Goal: Task Accomplishment & Management: Complete application form

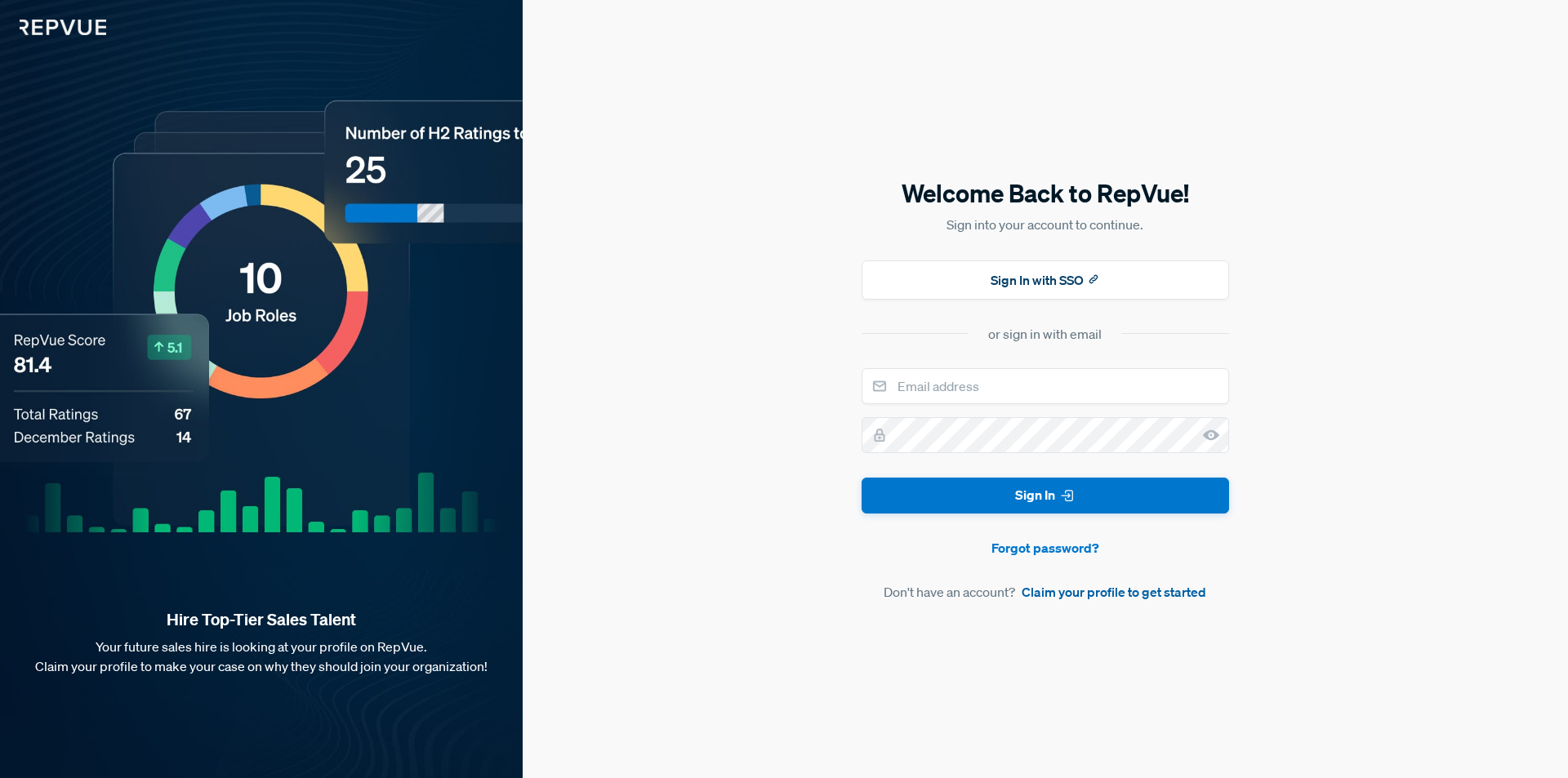
click at [1141, 589] on link "Claim your profile to get started" at bounding box center [1113, 592] width 185 height 20
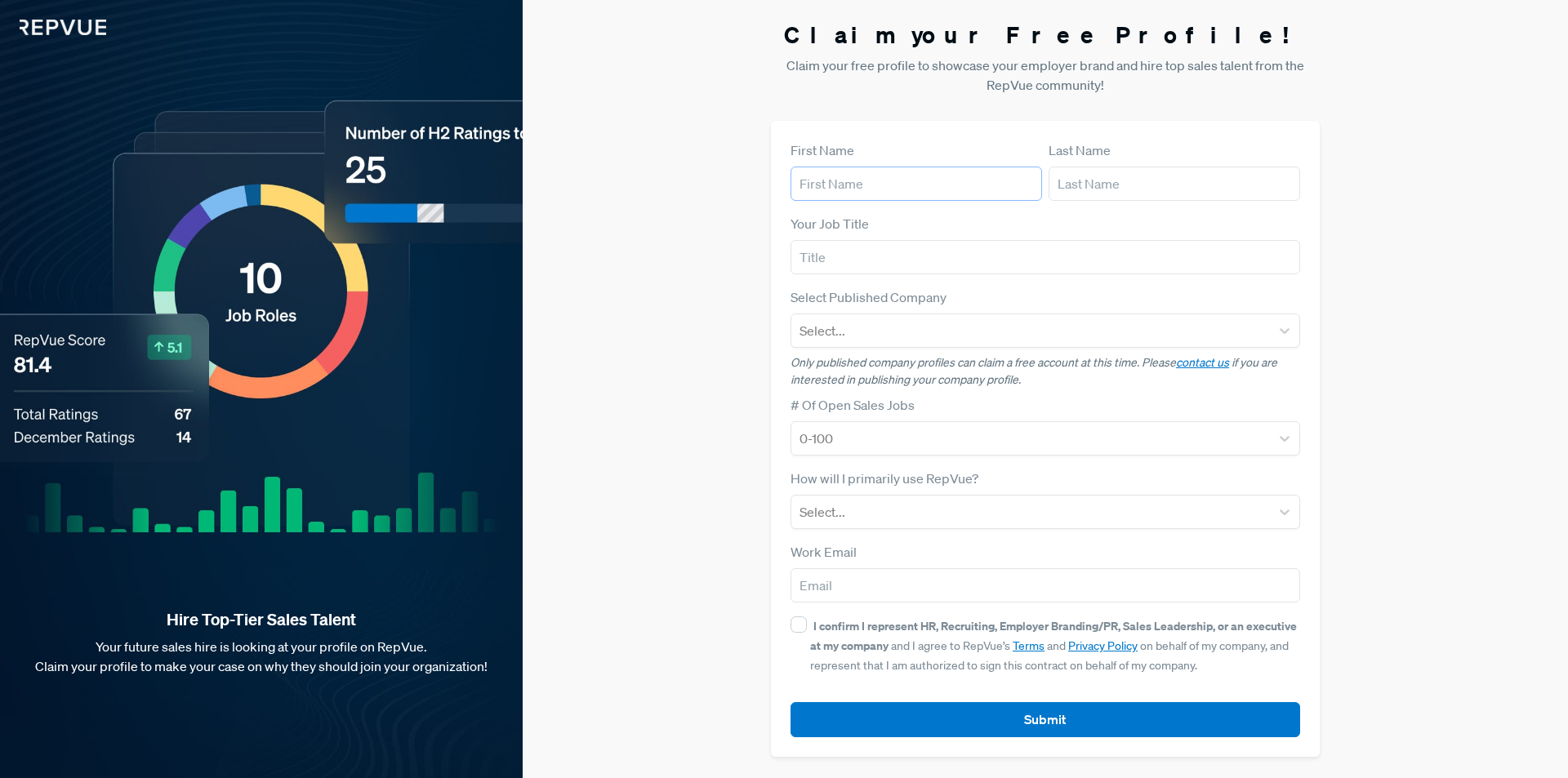
click at [858, 182] on input "text" at bounding box center [916, 184] width 252 height 34
type input "[PERSON_NAME]"
click at [1129, 180] on input "text" at bounding box center [1174, 184] width 252 height 34
type input "[PERSON_NAME]"
click at [1008, 261] on input "text" at bounding box center [1044, 257] width 509 height 34
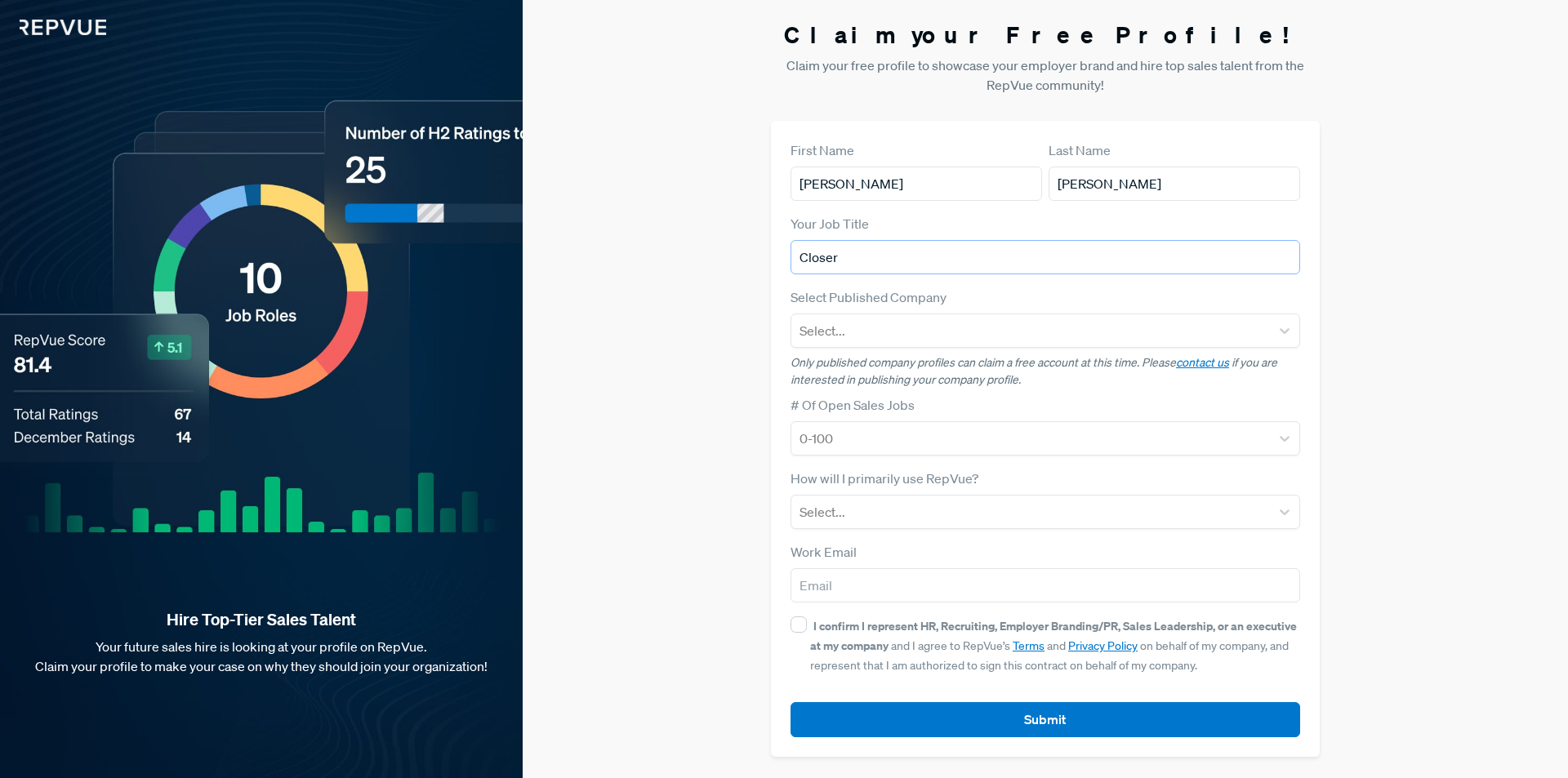
type input "Closer"
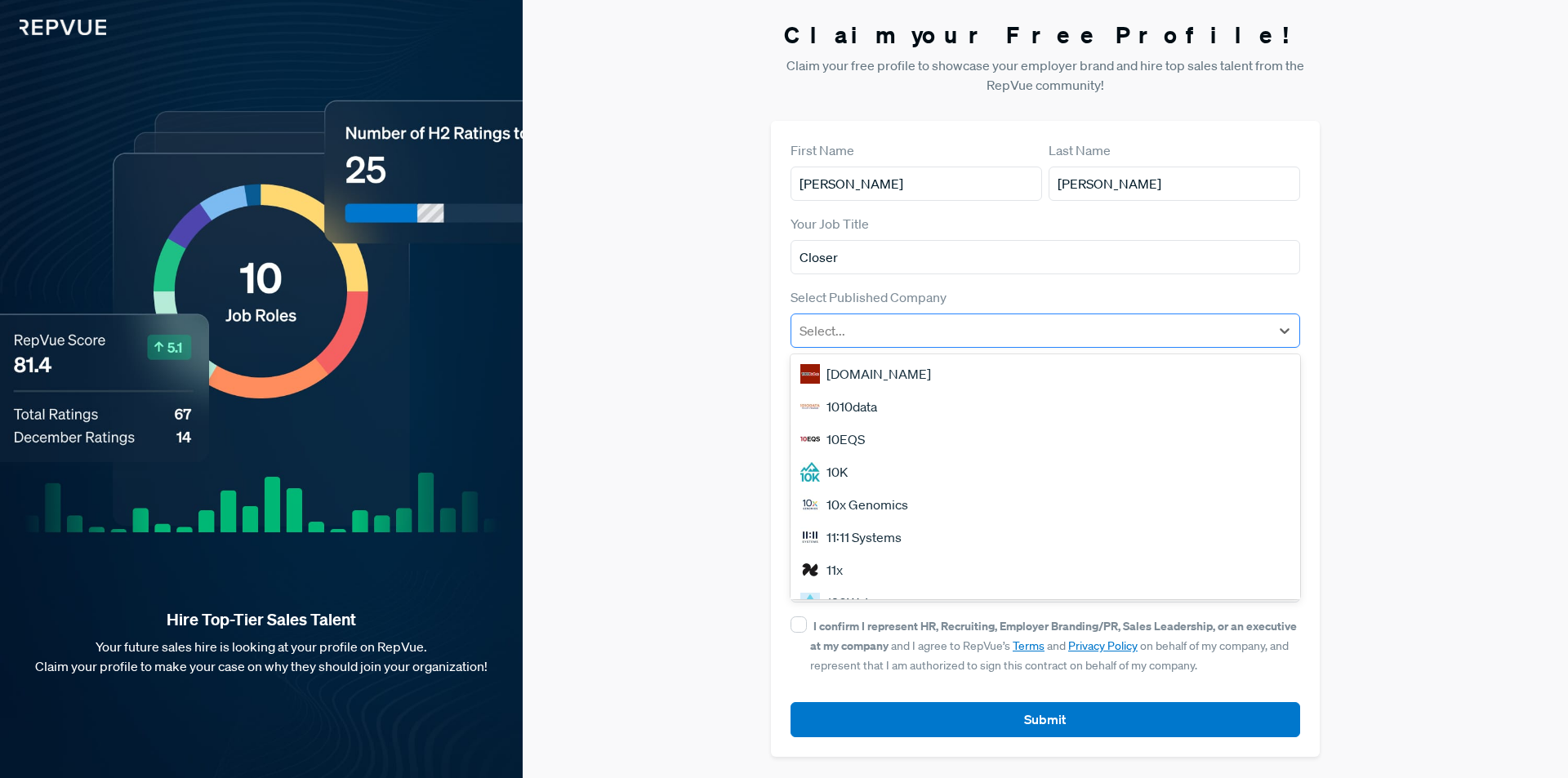
click at [1039, 330] on div at bounding box center [1030, 330] width 462 height 23
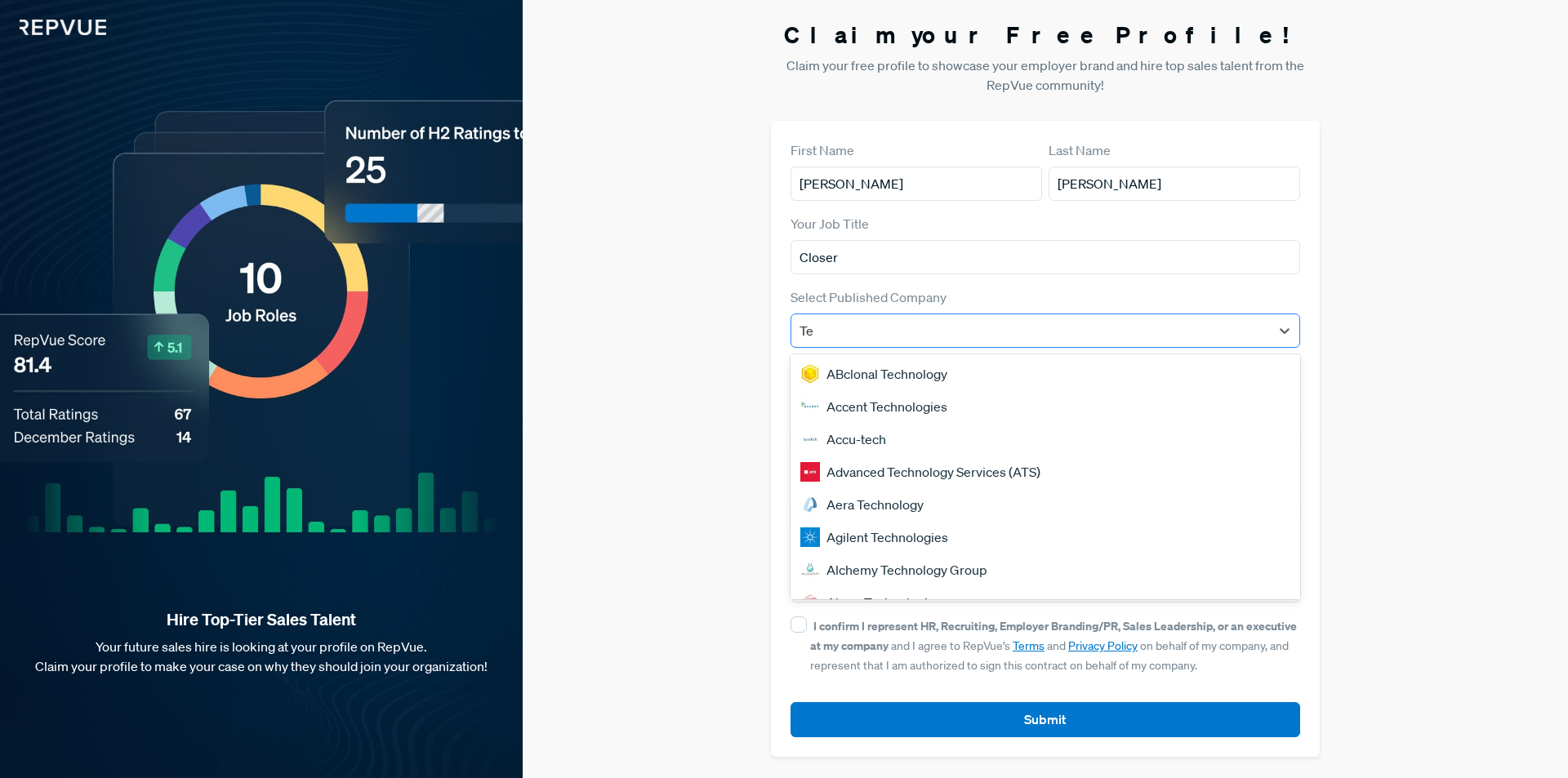
type input "T"
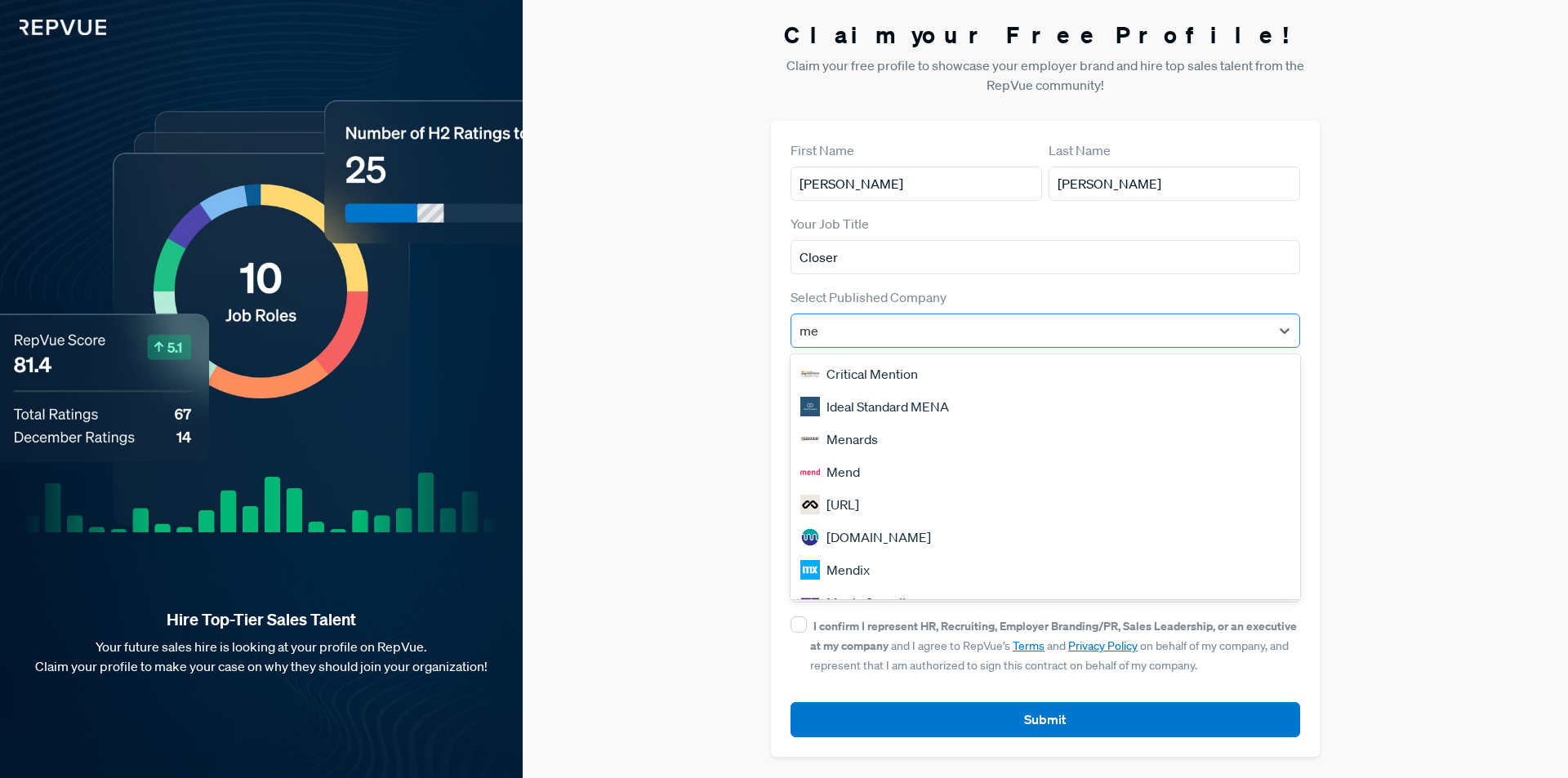
type input "m"
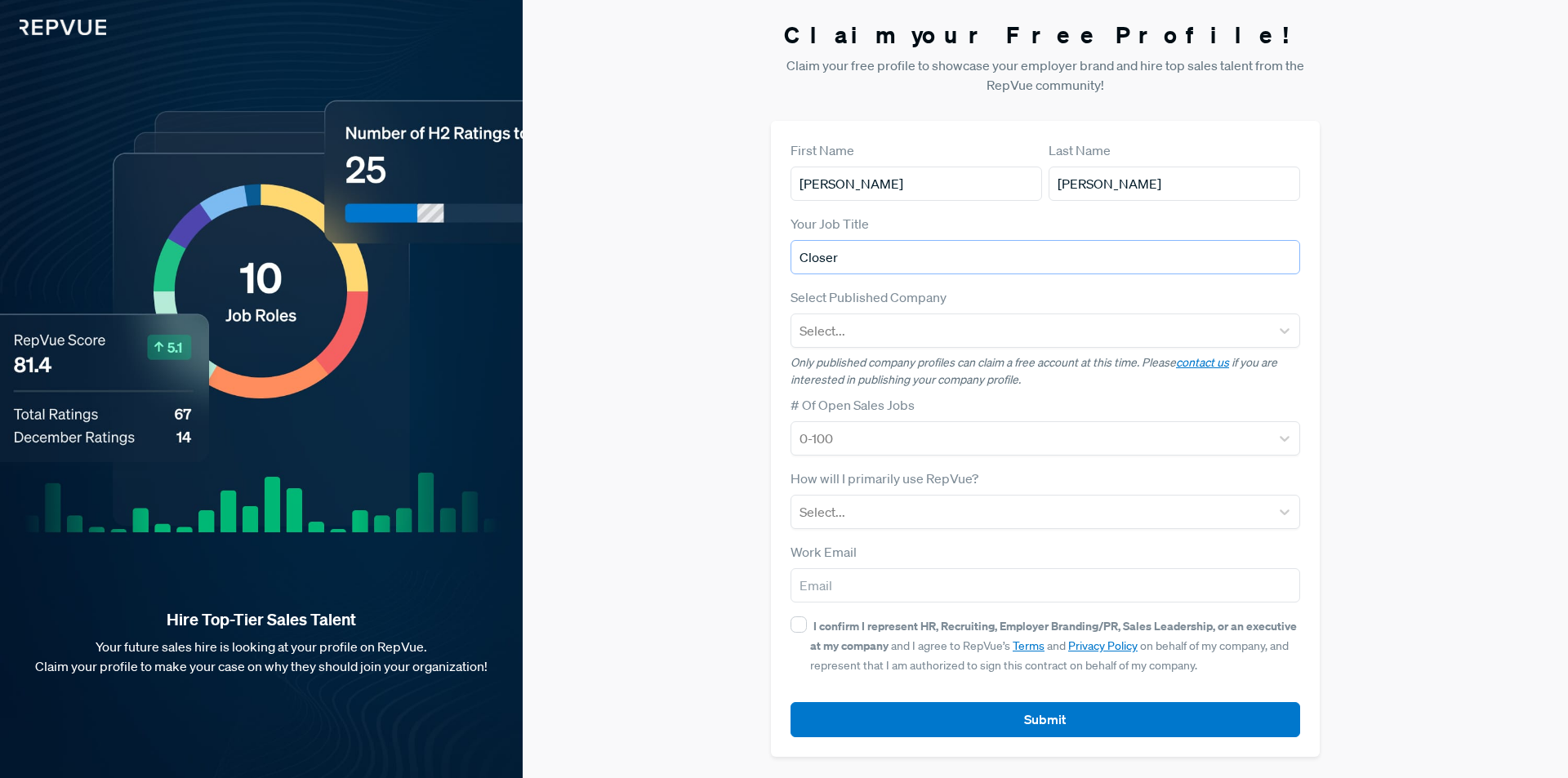
drag, startPoint x: 841, startPoint y: 263, endPoint x: 826, endPoint y: 263, distance: 15.0
click at [826, 263] on input "Closer" at bounding box center [1044, 257] width 509 height 34
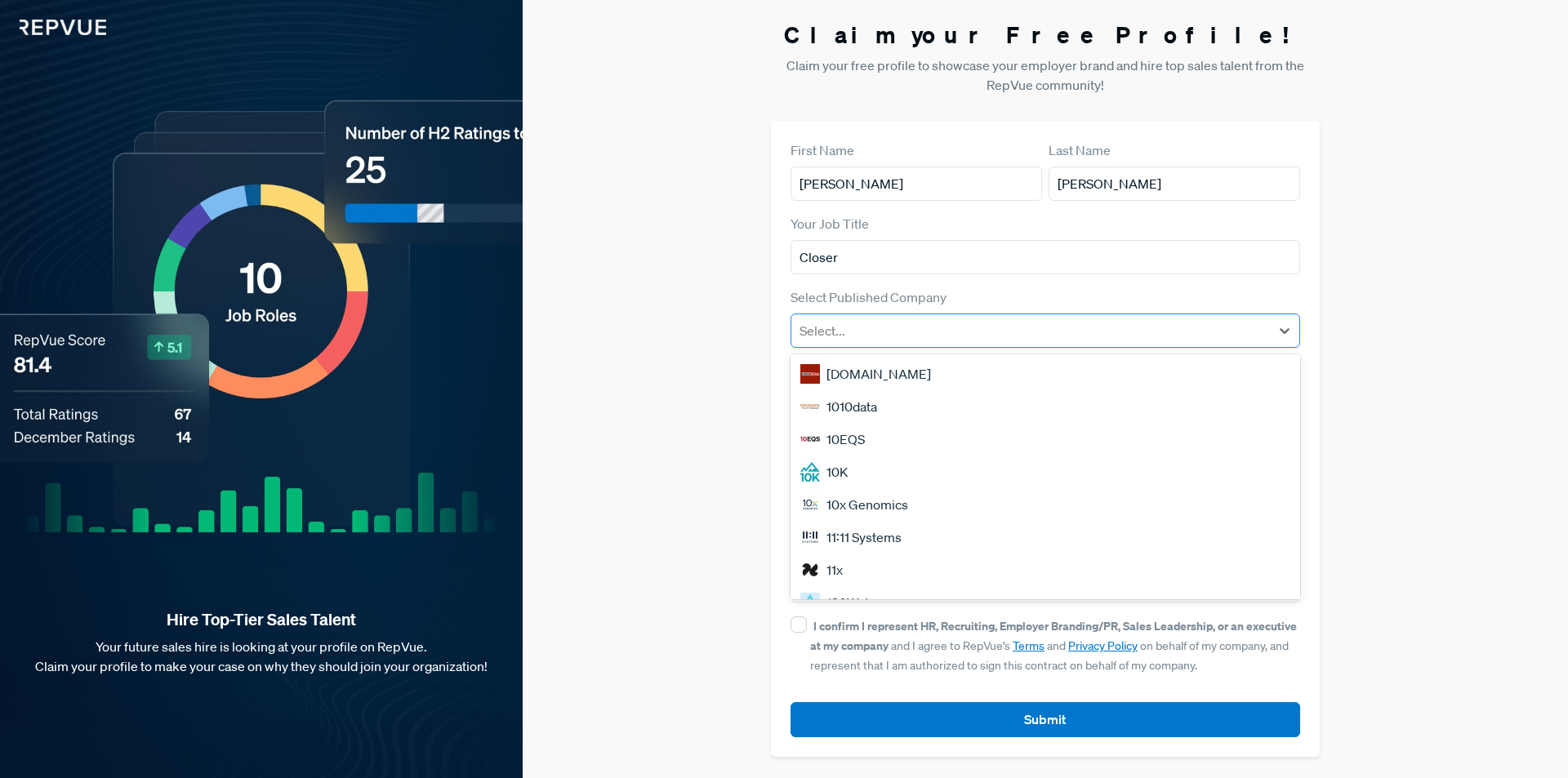
click at [825, 327] on div at bounding box center [1030, 330] width 462 height 23
click at [732, 332] on div "Claim your Free Profile! Claim your free profile to showcase your employer bran…" at bounding box center [1045, 389] width 1045 height 778
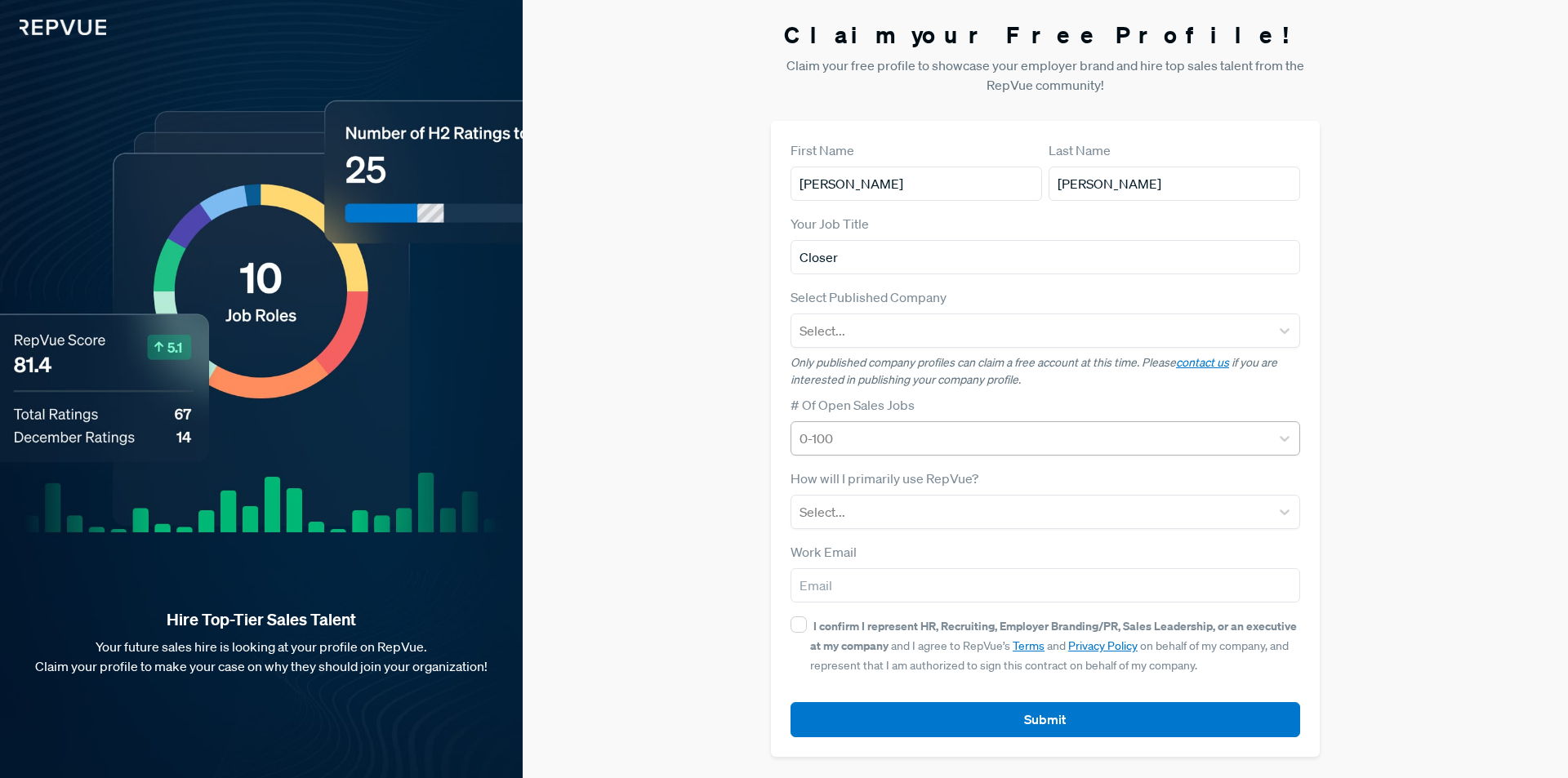
click at [846, 438] on div at bounding box center [1030, 438] width 462 height 23
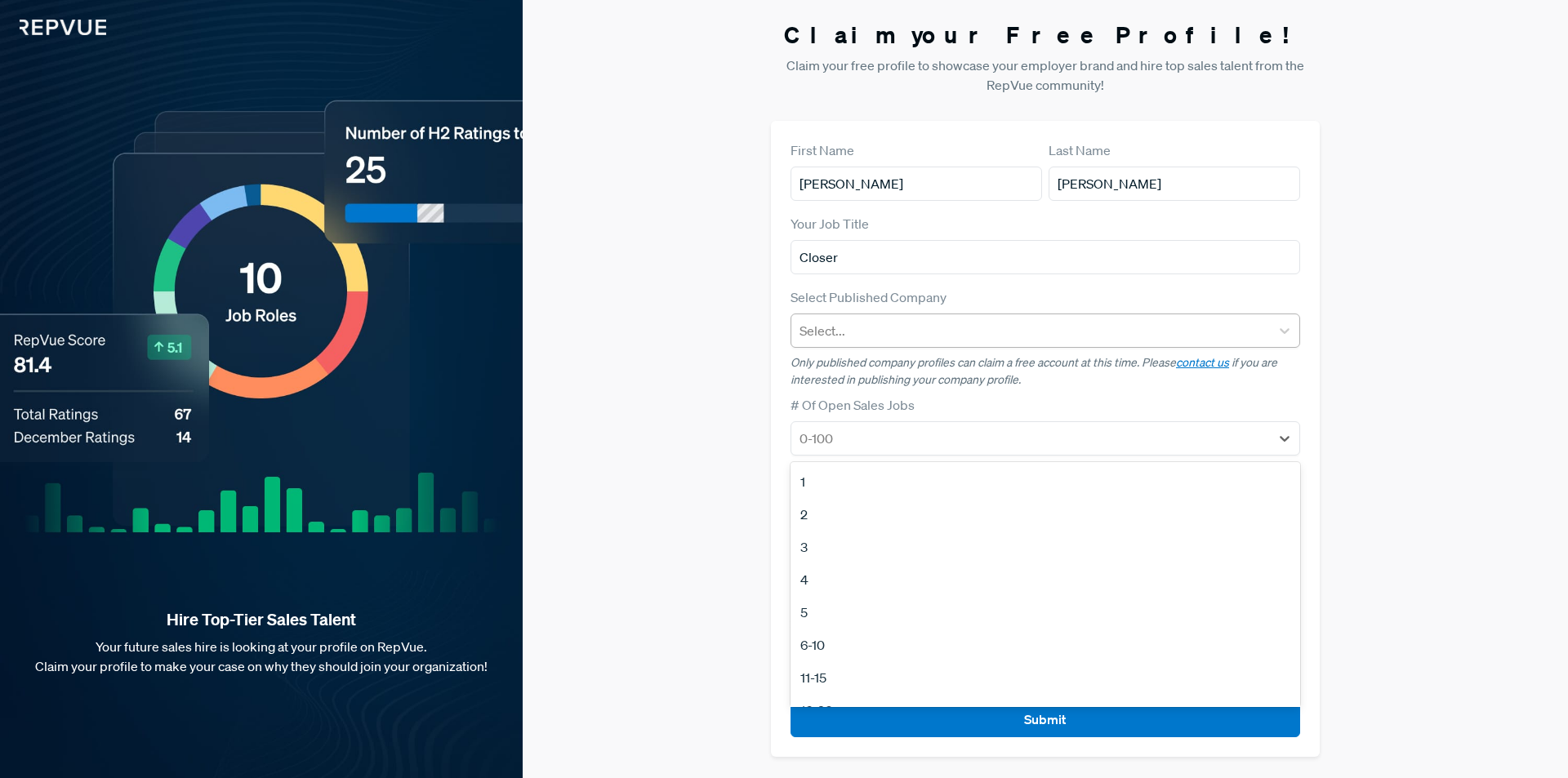
click at [834, 326] on div at bounding box center [1030, 330] width 462 height 23
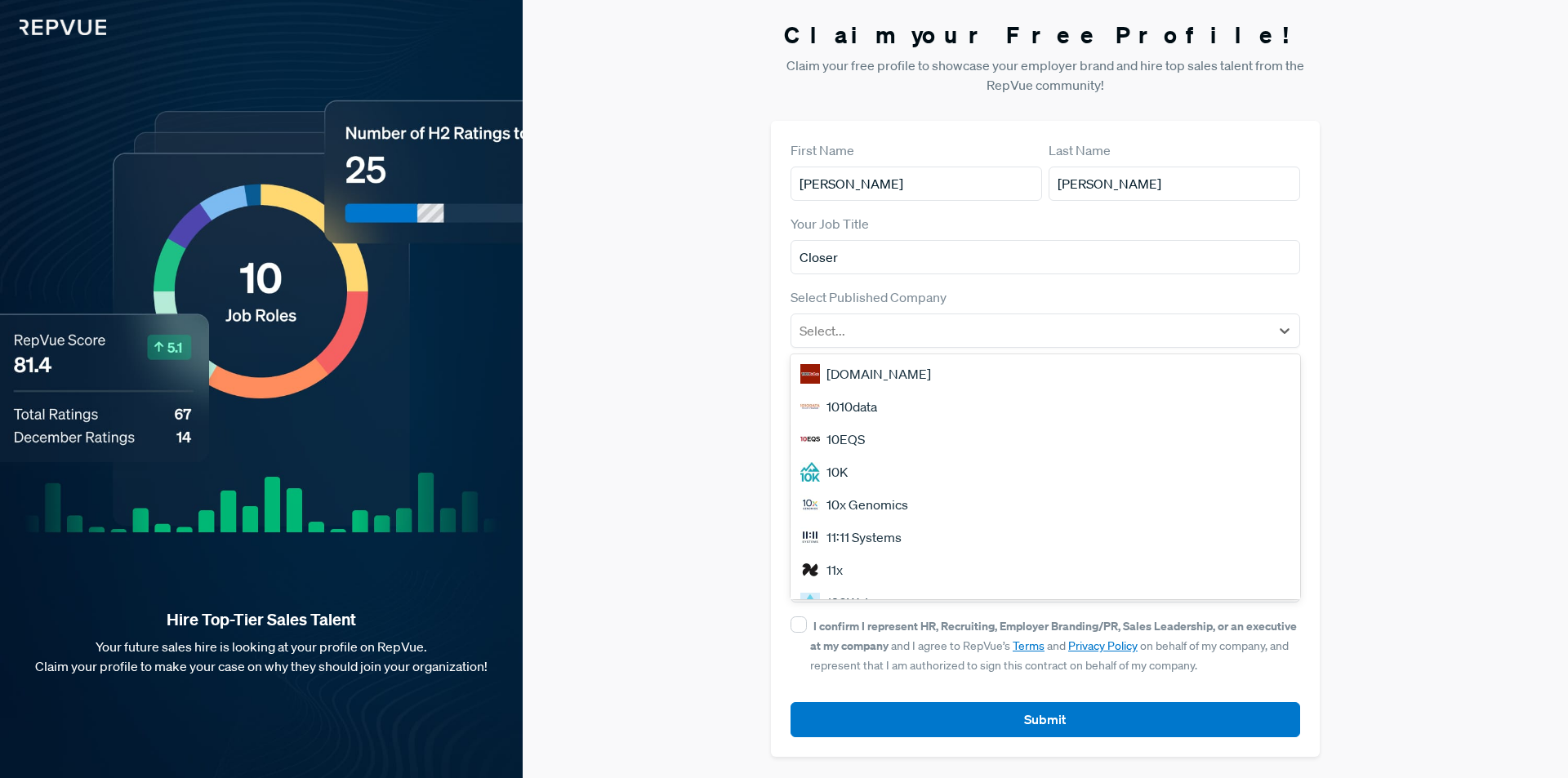
click at [833, 440] on div "10EQS" at bounding box center [1044, 439] width 509 height 32
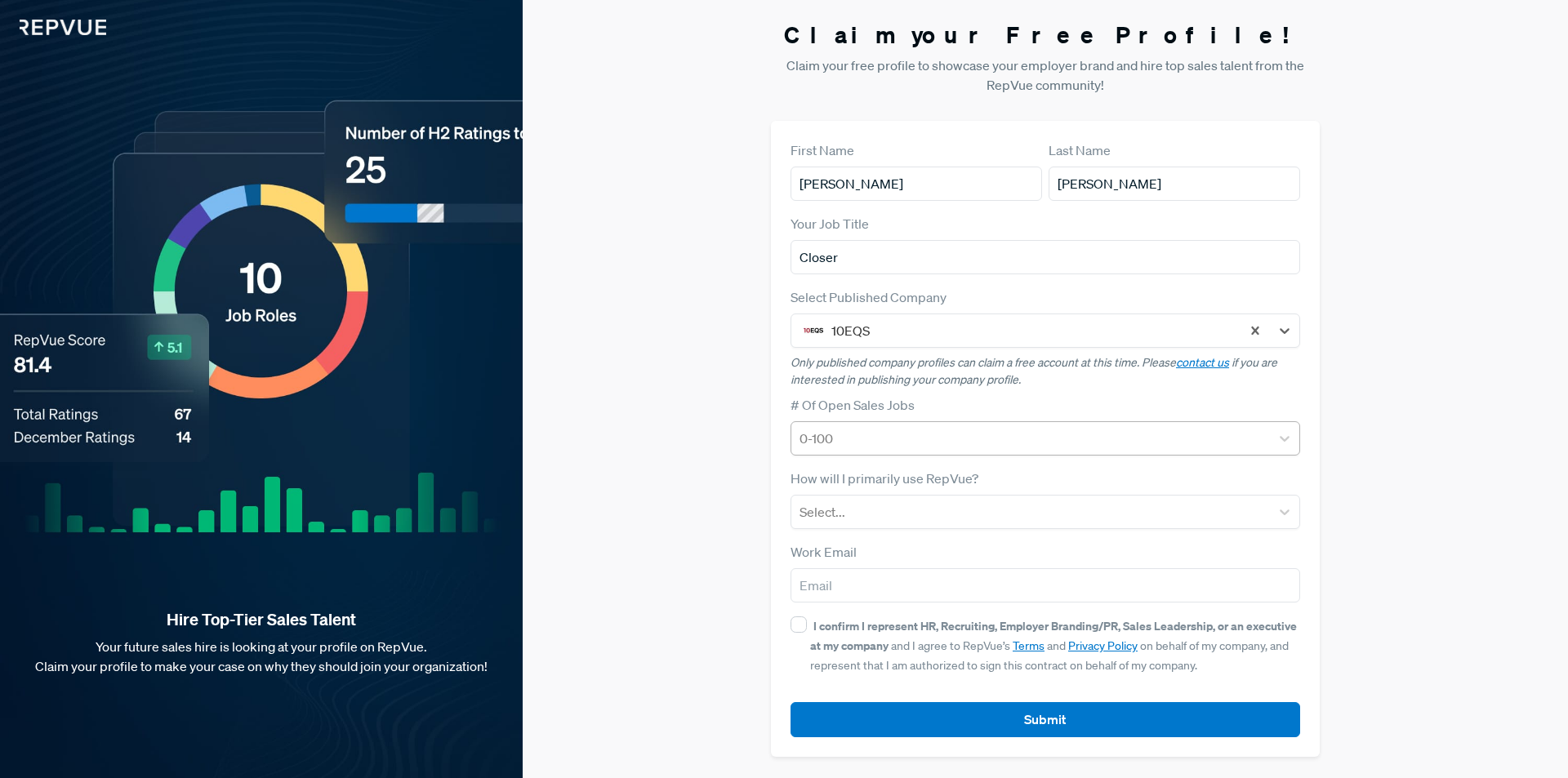
click at [840, 443] on div at bounding box center [1030, 438] width 462 height 23
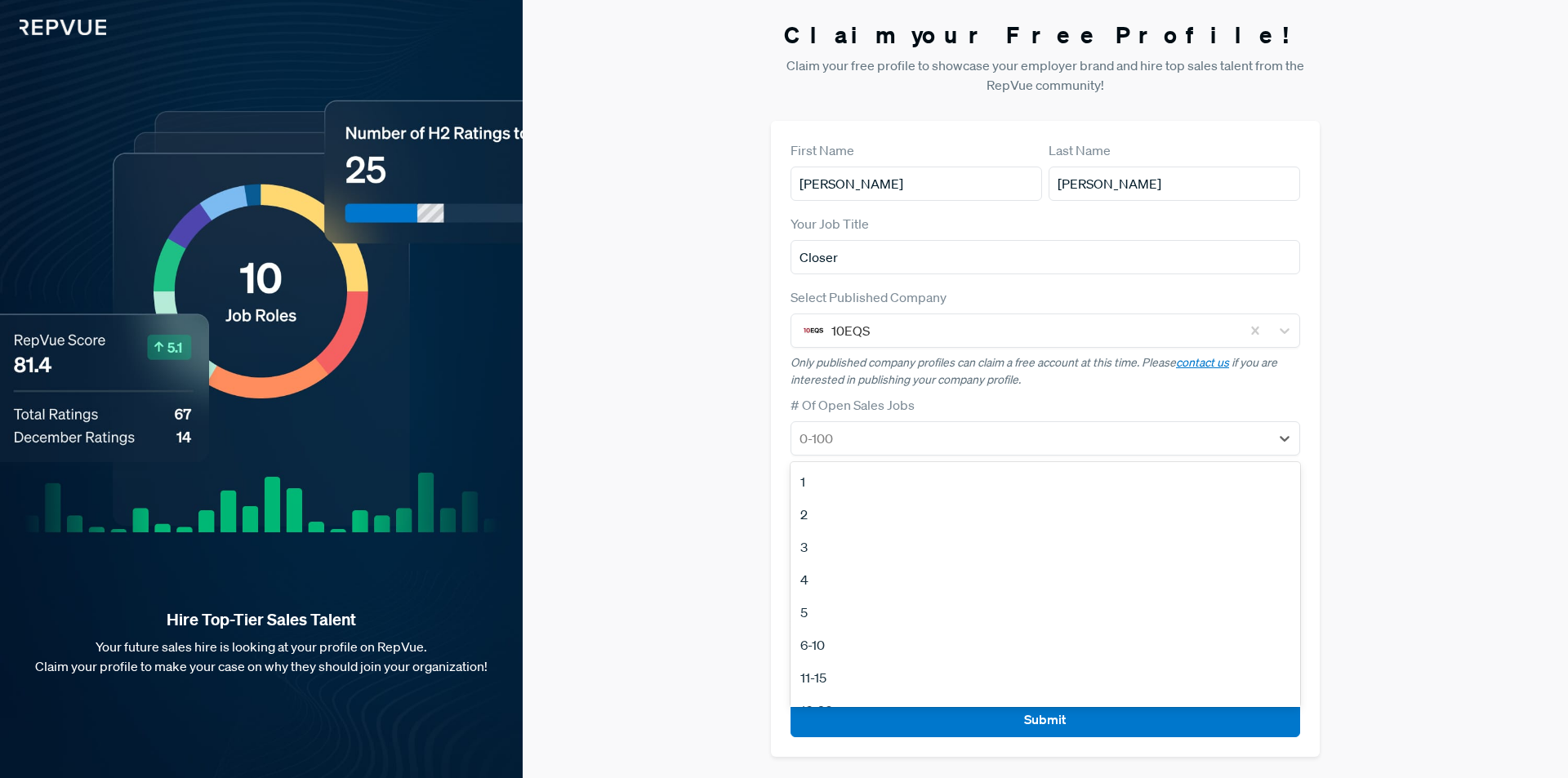
click at [837, 645] on div "6-10" at bounding box center [1044, 645] width 509 height 32
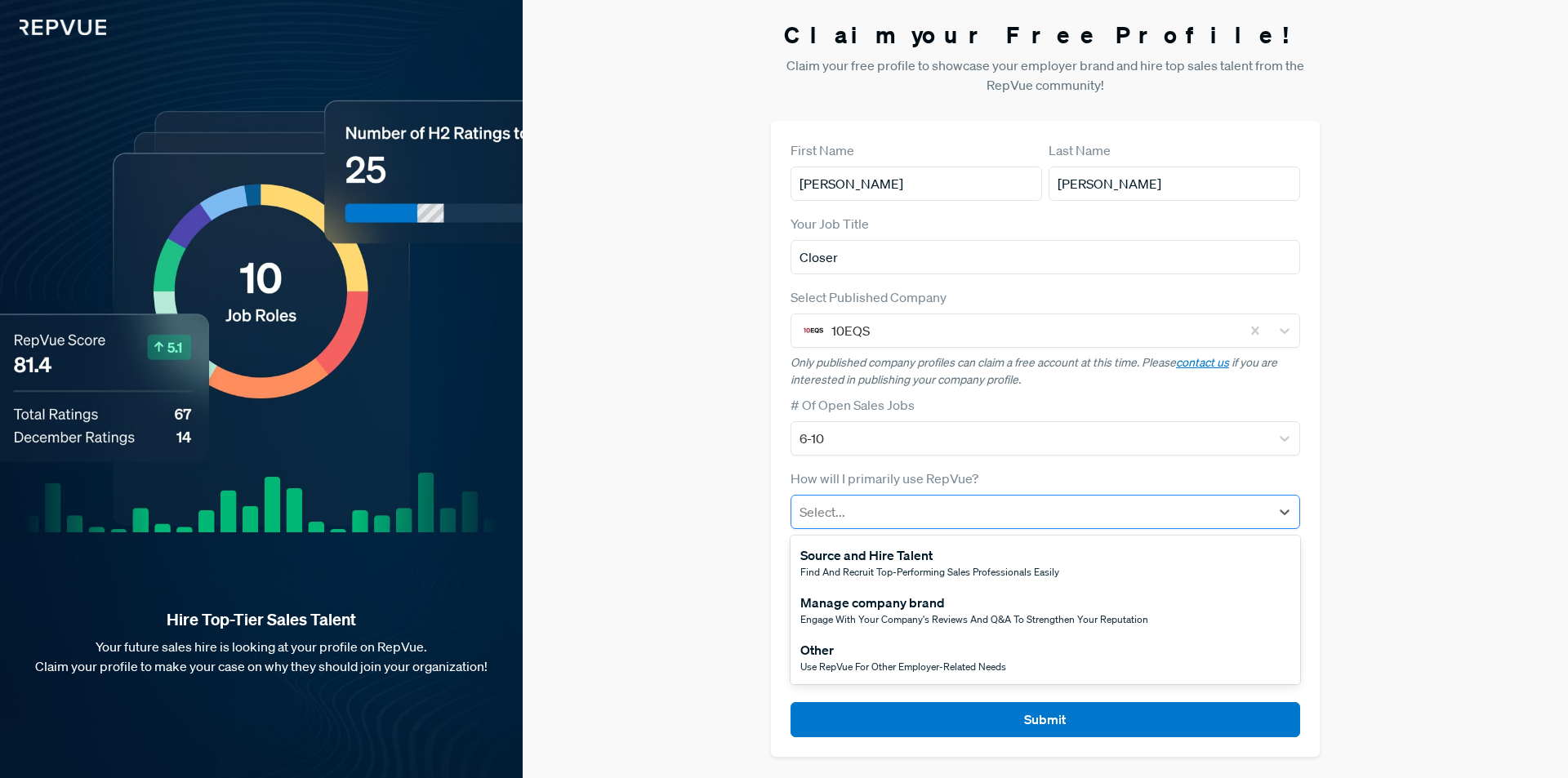
click at [820, 520] on div at bounding box center [1030, 512] width 462 height 23
click at [984, 565] on span "Find and recruit top-performing sales professionals easily" at bounding box center [929, 571] width 258 height 14
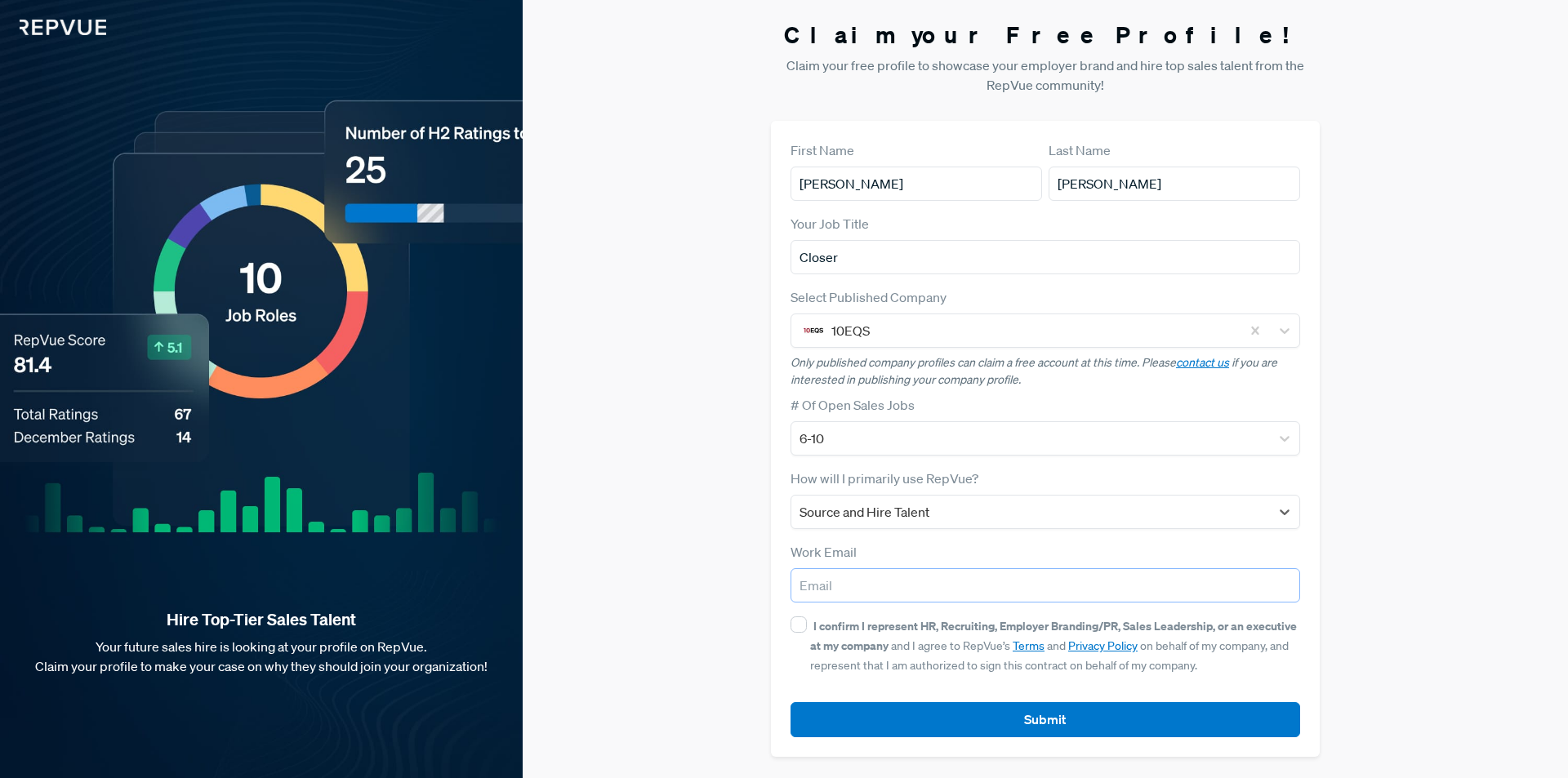
click at [827, 591] on input "email" at bounding box center [1044, 585] width 509 height 34
type input "[PERSON_NAME][EMAIL_ADDRESS][DOMAIN_NAME]"
click at [798, 626] on input "I confirm I represent HR, Recruiting, Employer Branding/PR, Sales Leadership, o…" at bounding box center [798, 624] width 16 height 16
checkbox input "true"
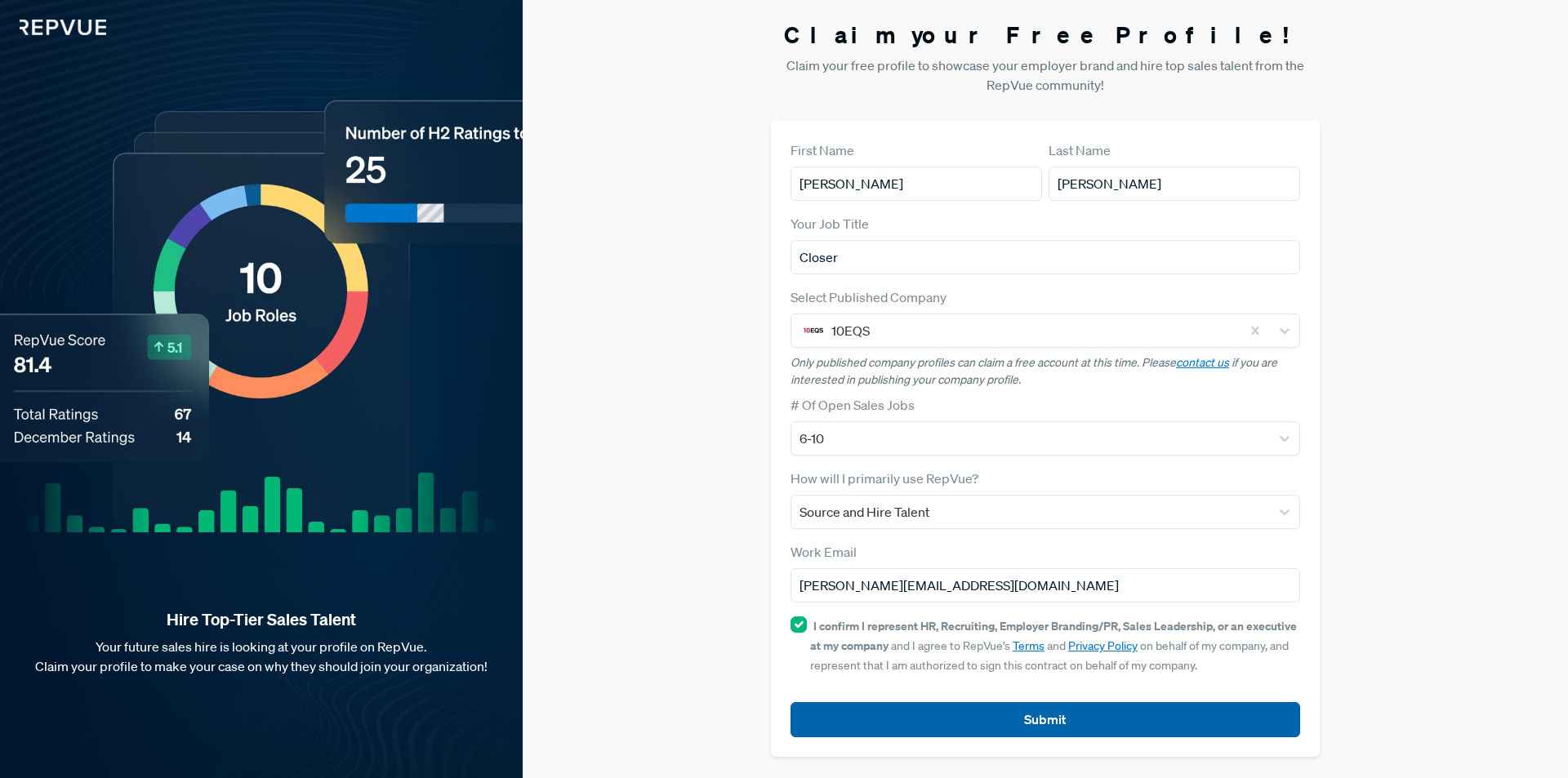
click at [1054, 721] on button "Submit" at bounding box center [1044, 719] width 509 height 35
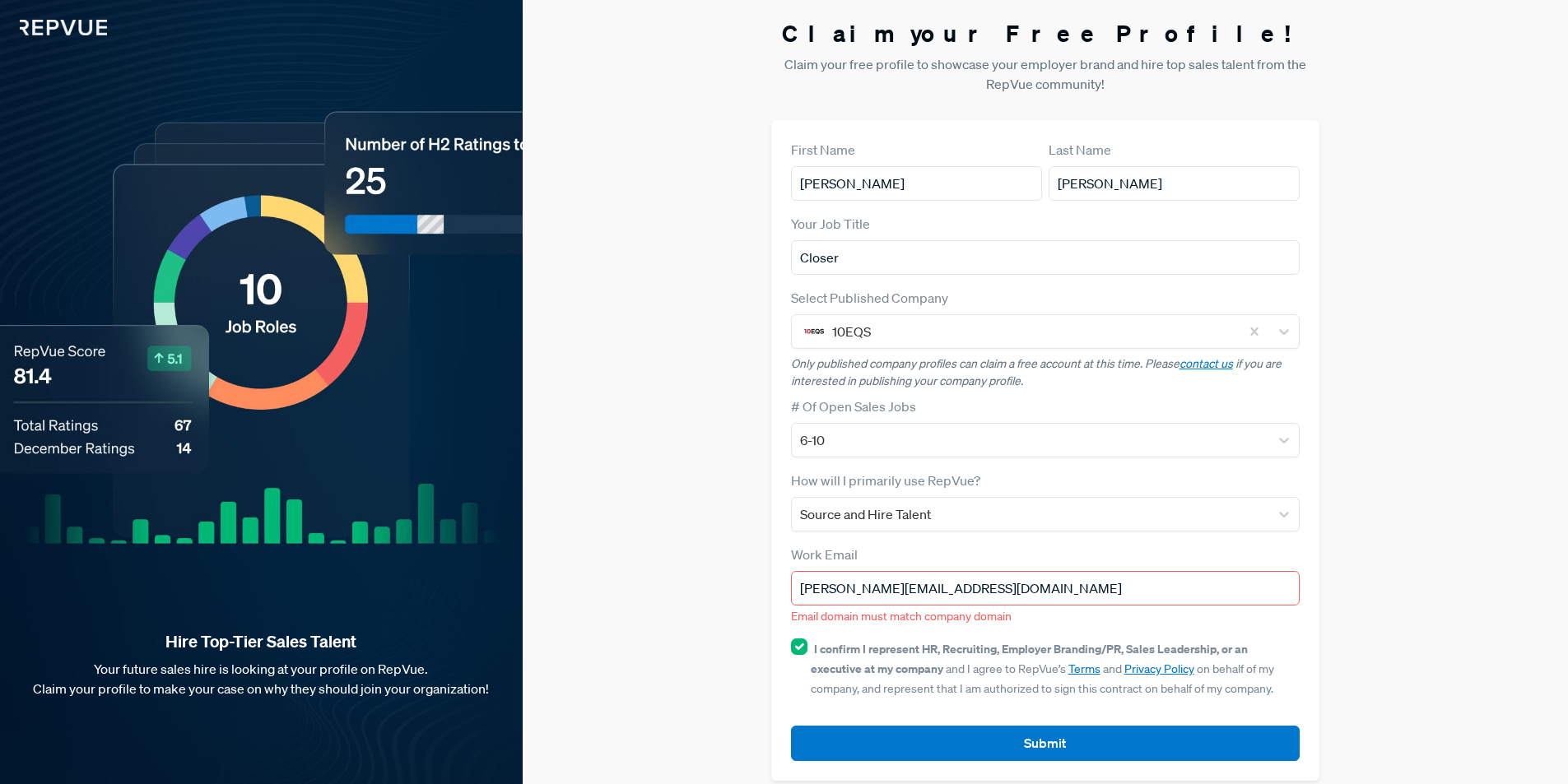
drag, startPoint x: 964, startPoint y: 596, endPoint x: 818, endPoint y: 589, distance: 146.2
click at [818, 589] on input "[PERSON_NAME][EMAIL_ADDRESS][DOMAIN_NAME]" at bounding box center [1046, 588] width 509 height 34
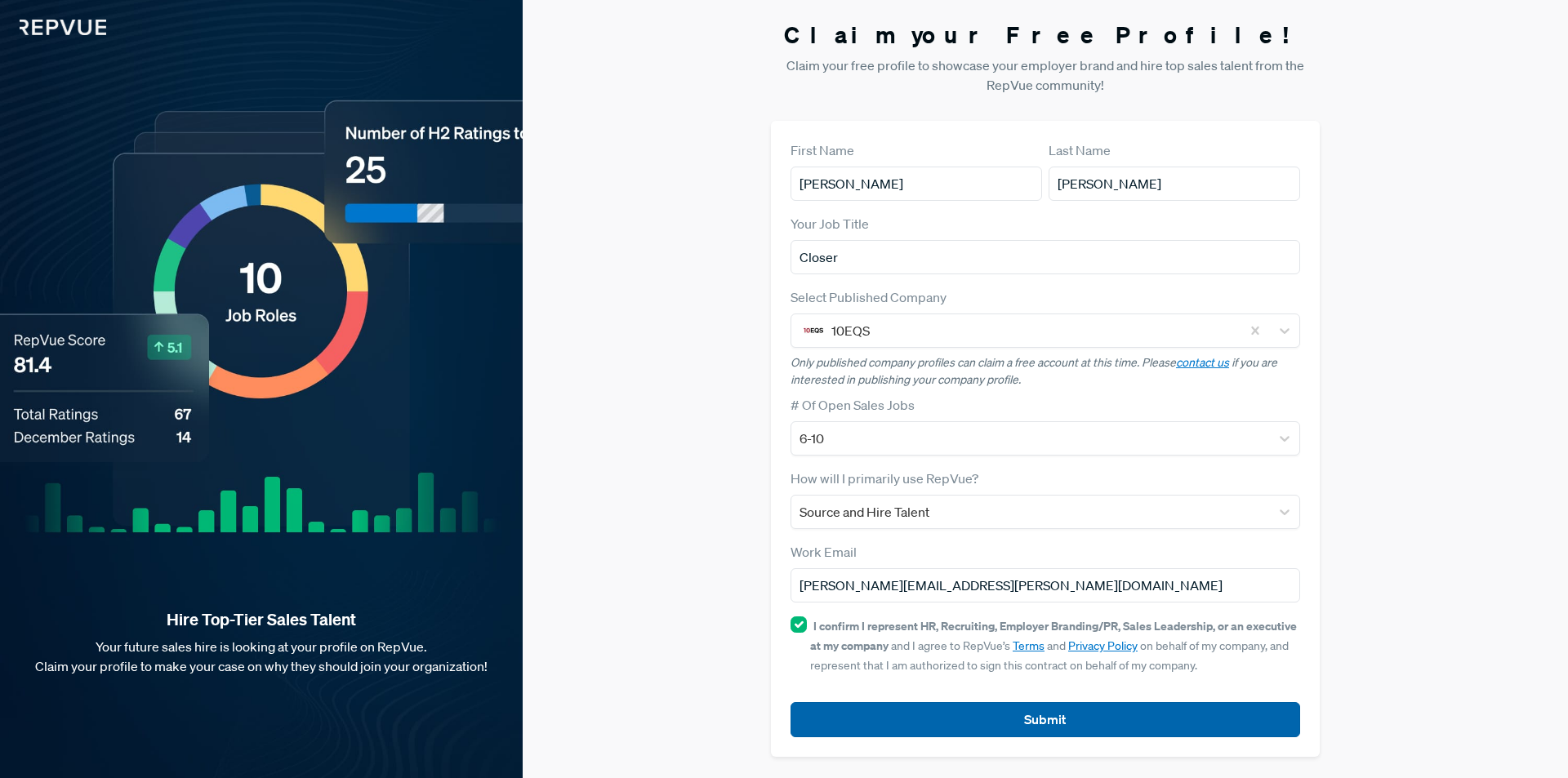
click at [1021, 711] on button "Submit" at bounding box center [1044, 719] width 509 height 35
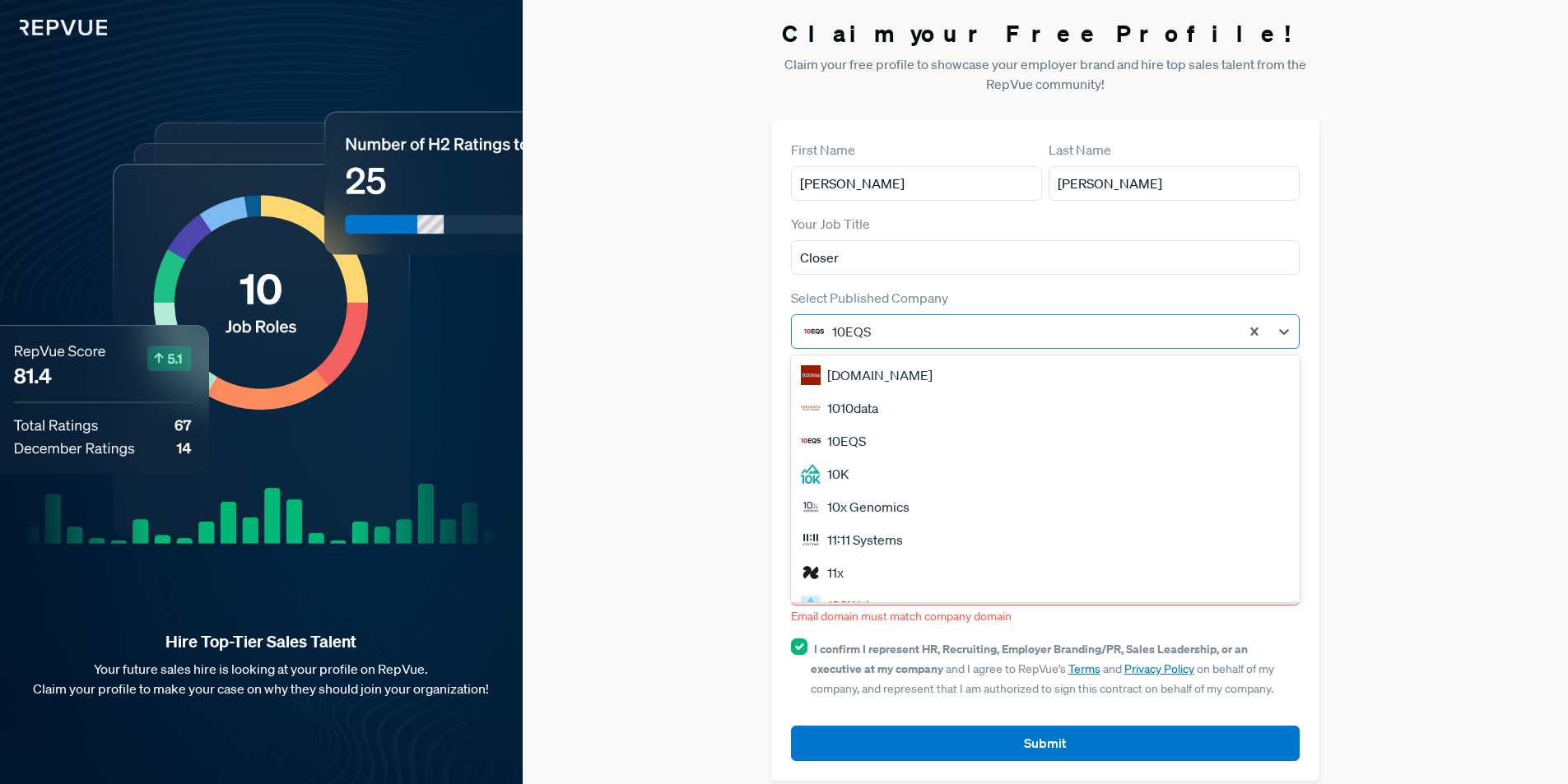
click at [915, 327] on div at bounding box center [1032, 332] width 400 height 23
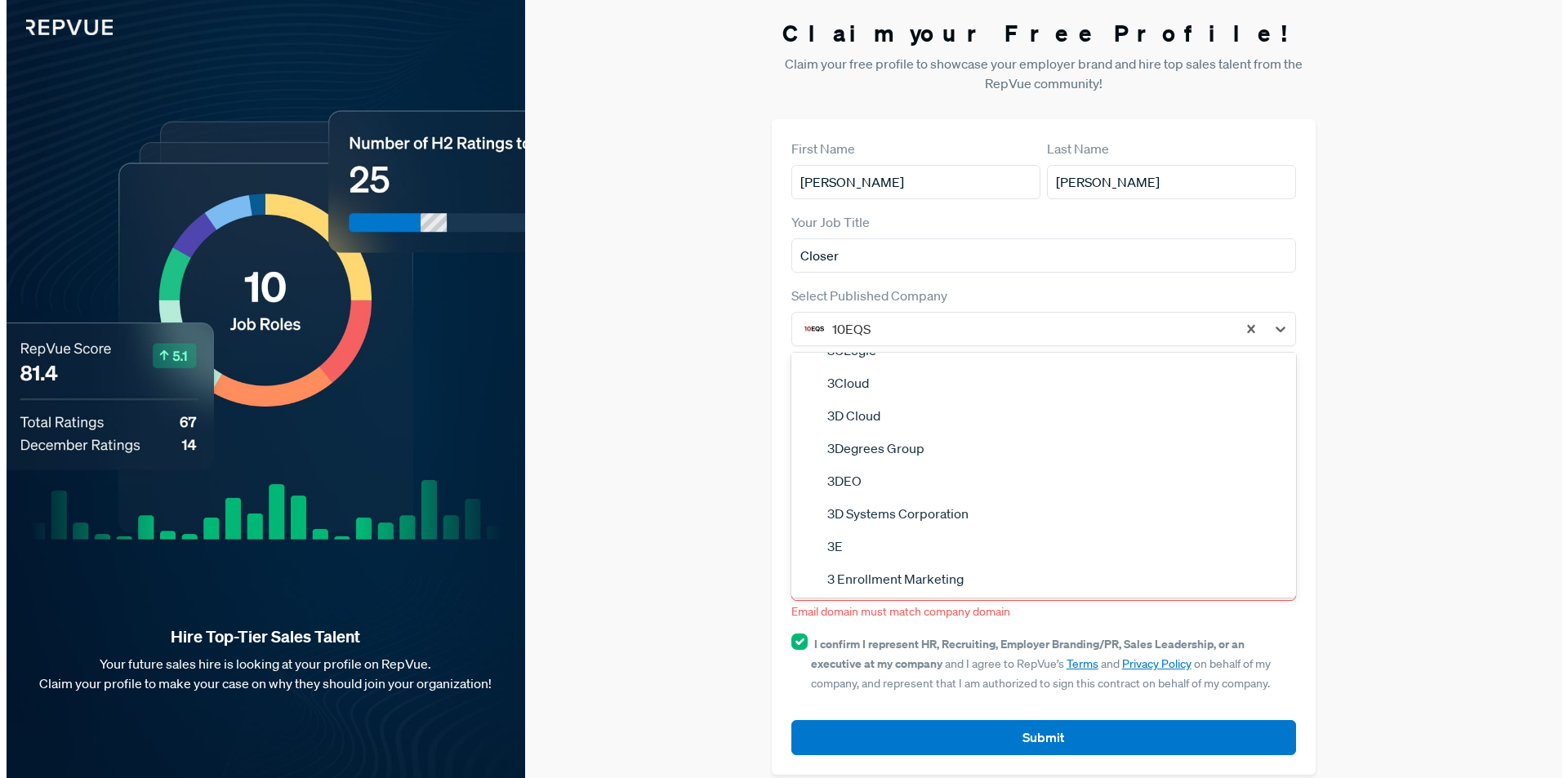
scroll to position [1394, 0]
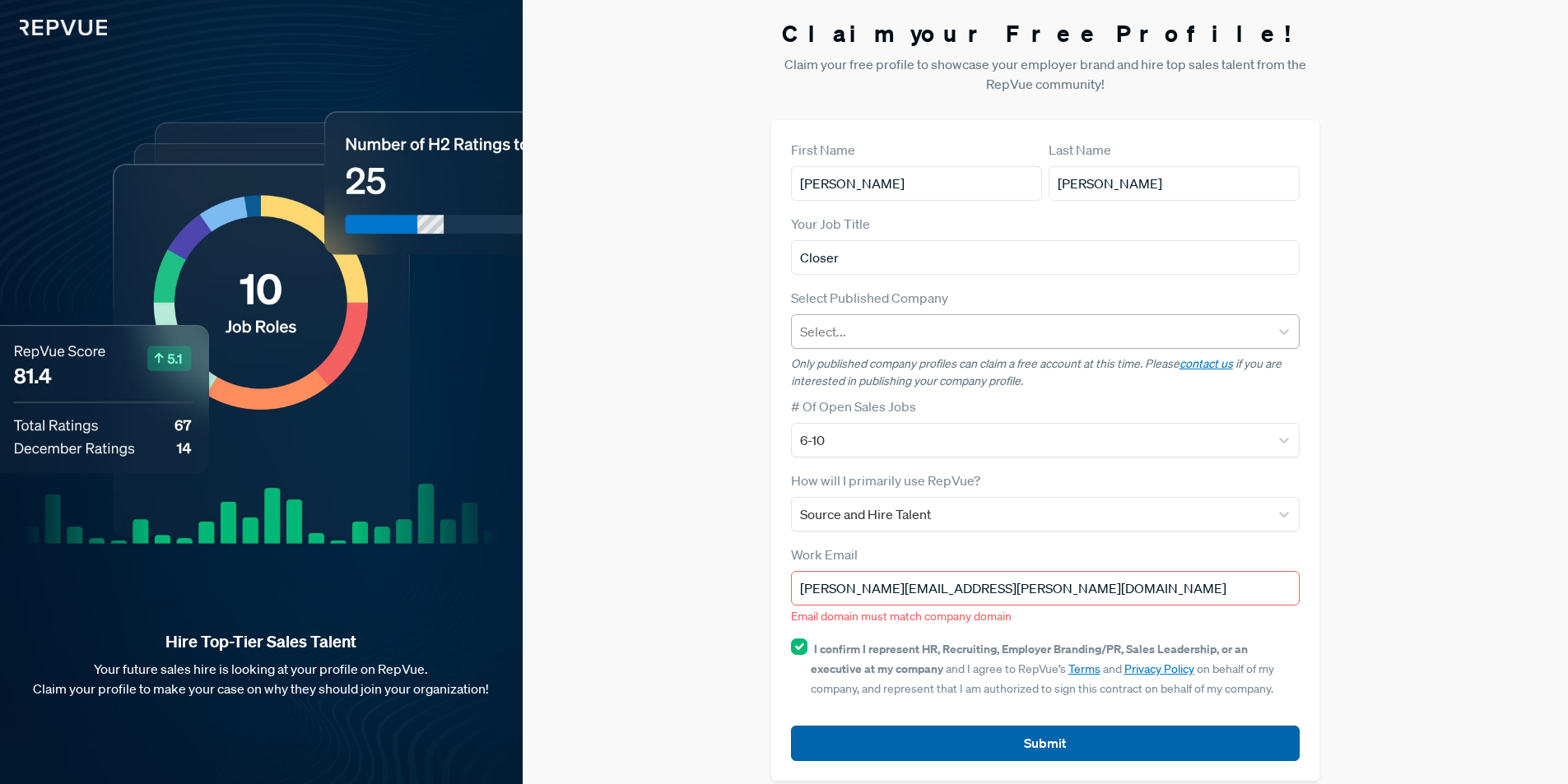
click at [1012, 736] on button "Submit" at bounding box center [1046, 743] width 509 height 35
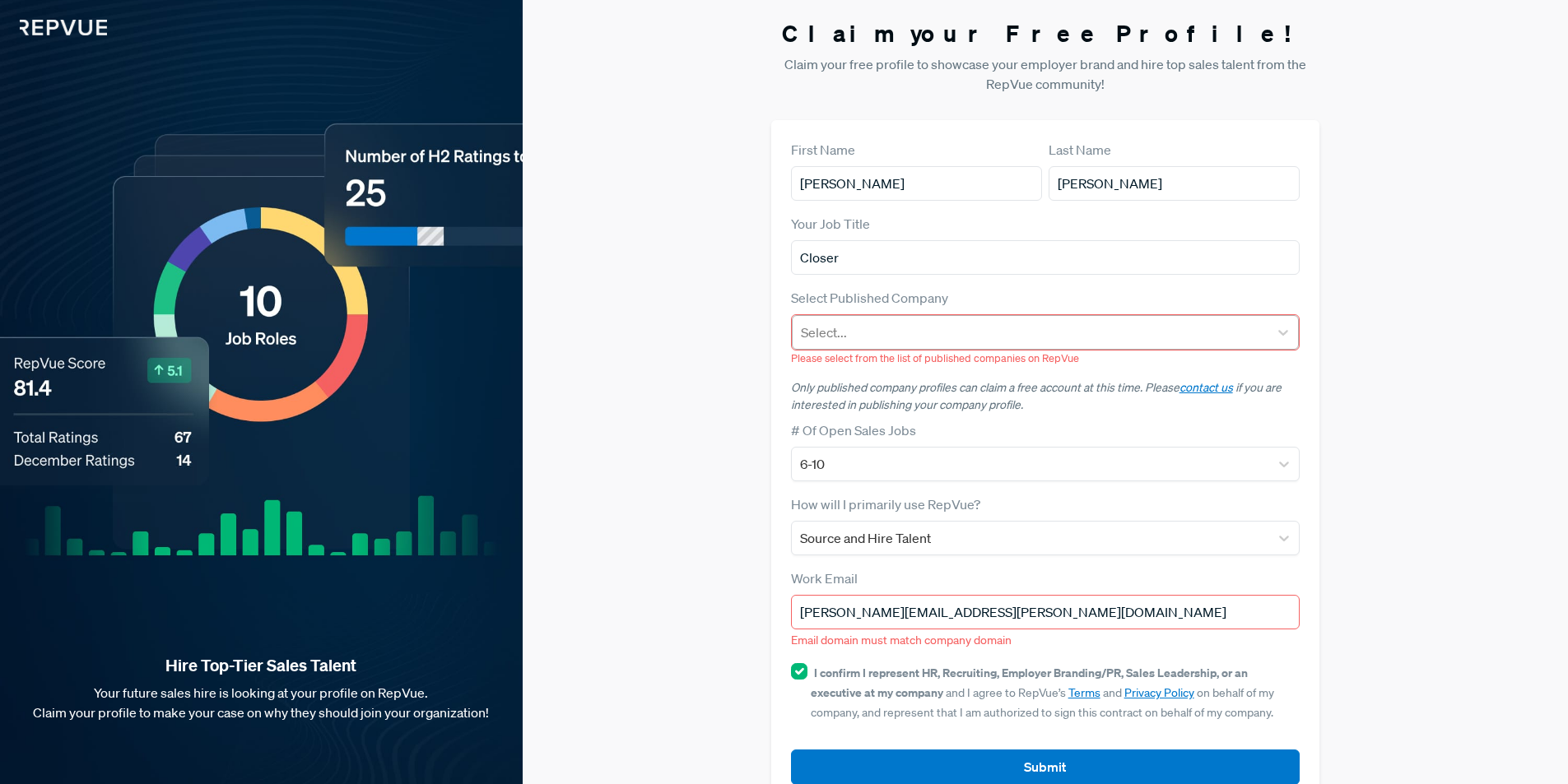
click at [844, 329] on div at bounding box center [1030, 332] width 460 height 23
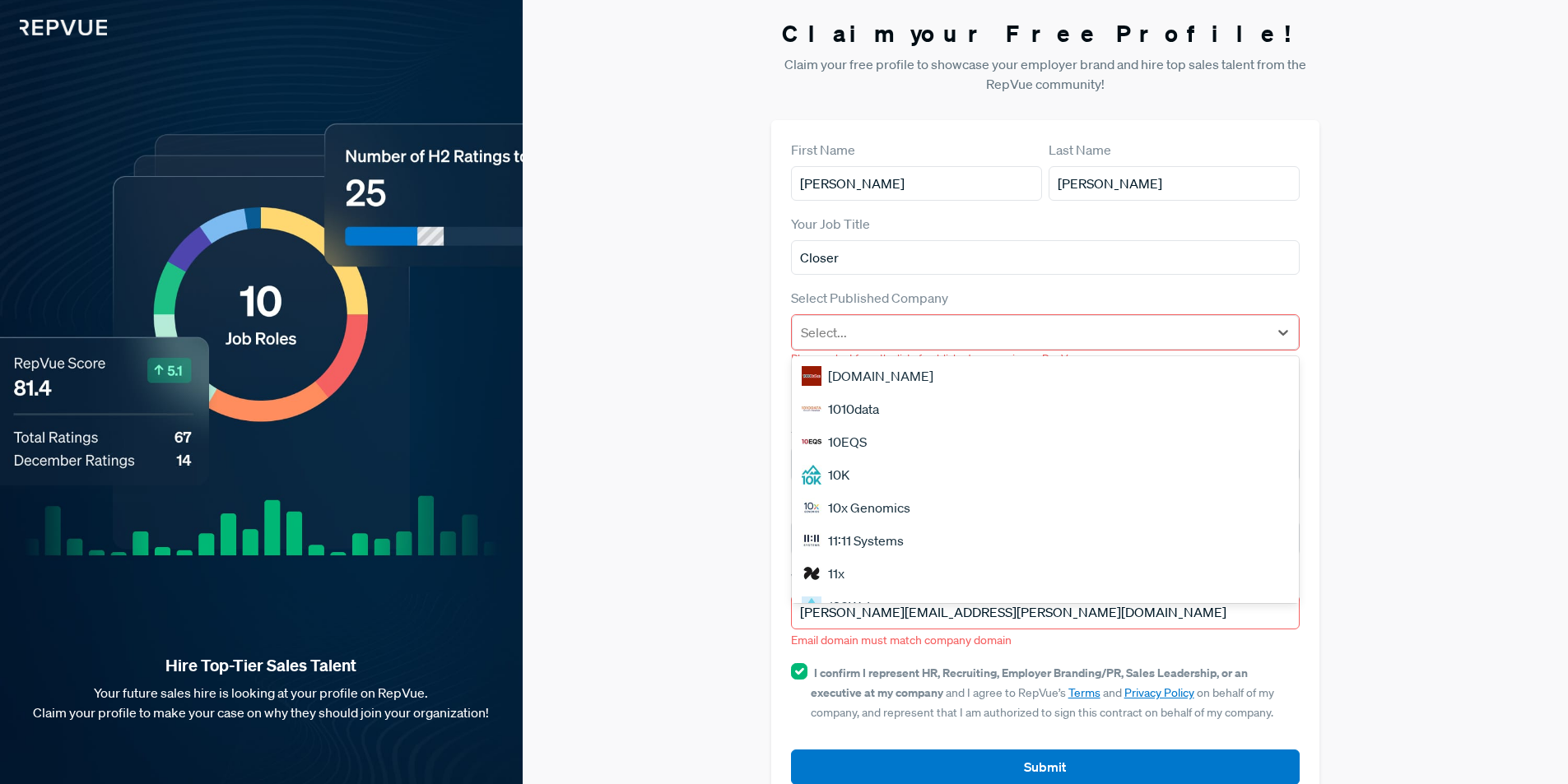
click at [865, 434] on div "10EQS" at bounding box center [1046, 441] width 508 height 33
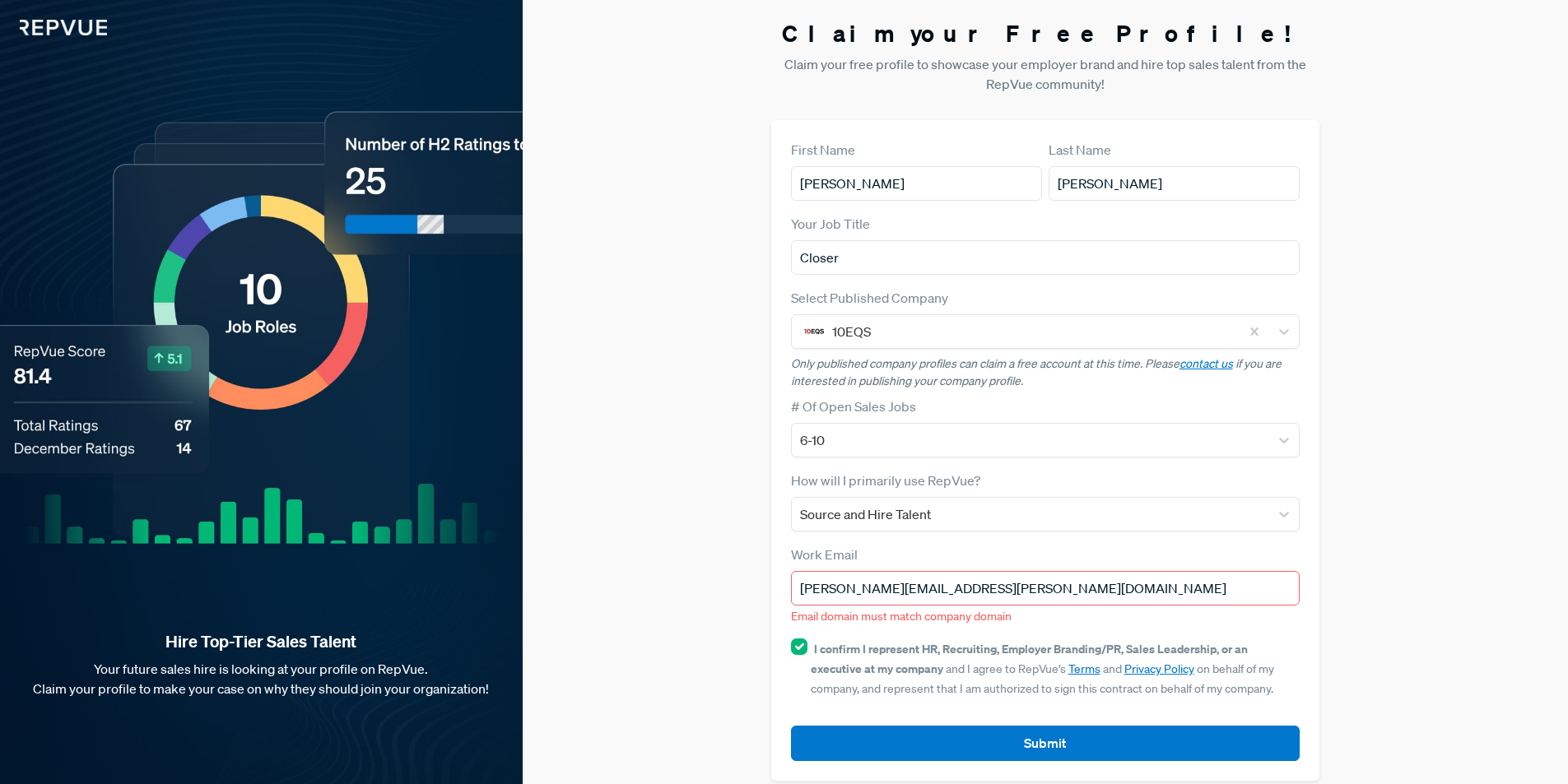
drag, startPoint x: 958, startPoint y: 586, endPoint x: 882, endPoint y: 587, distance: 76.0
click at [882, 587] on input "[PERSON_NAME][EMAIL_ADDRESS][PERSON_NAME][DOMAIN_NAME]" at bounding box center [1046, 588] width 509 height 34
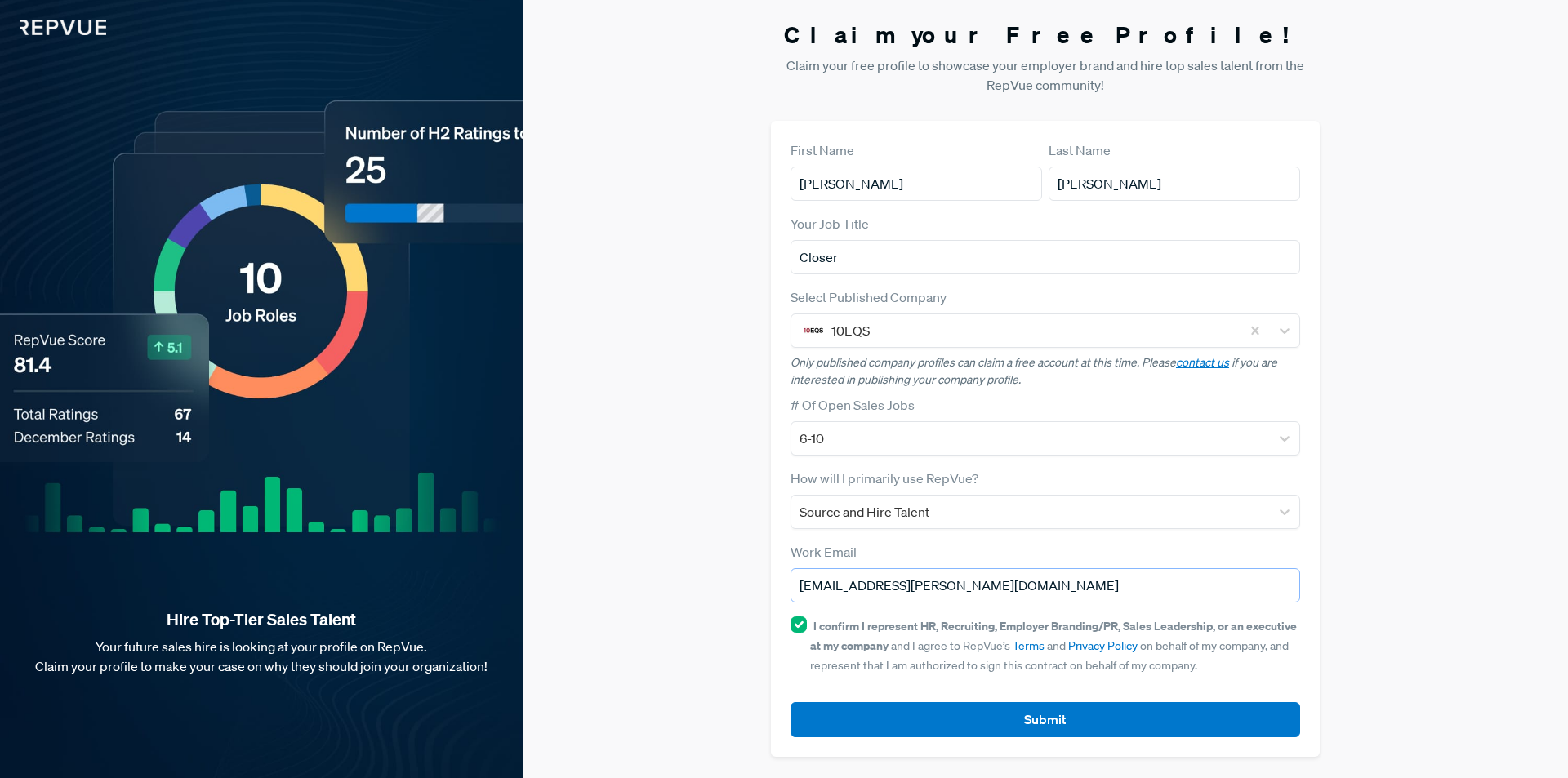
type input "[EMAIL_ADDRESS][PERSON_NAME][DOMAIN_NAME]"
click at [790, 702] on button "Submit" at bounding box center [1044, 719] width 509 height 35
